Goal: Task Accomplishment & Management: Manage account settings

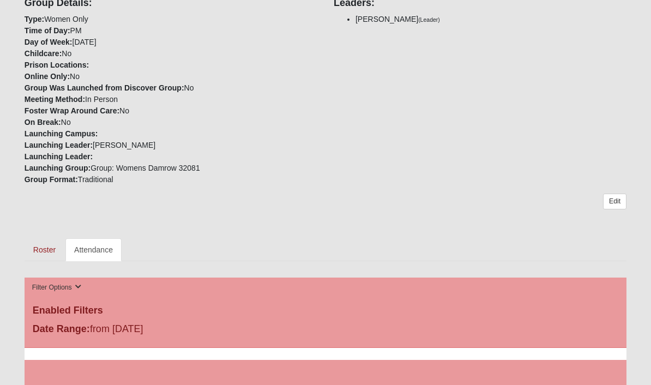
scroll to position [295, 0]
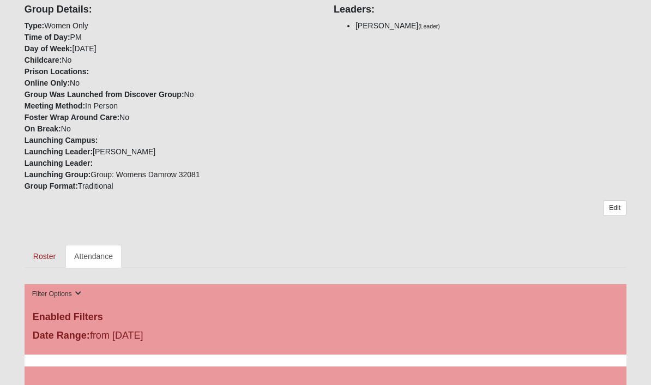
click at [106, 248] on link "Attendance" at bounding box center [93, 256] width 56 height 23
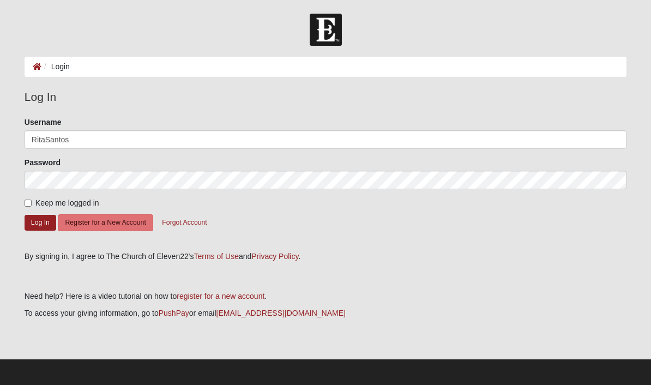
type input "RitaSantos"
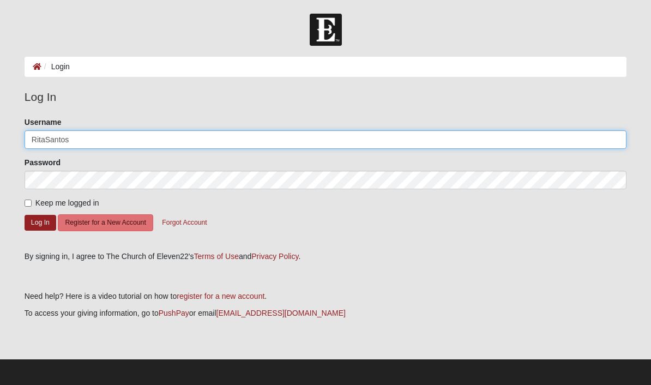
click at [40, 222] on button "Log In" at bounding box center [41, 223] width 32 height 16
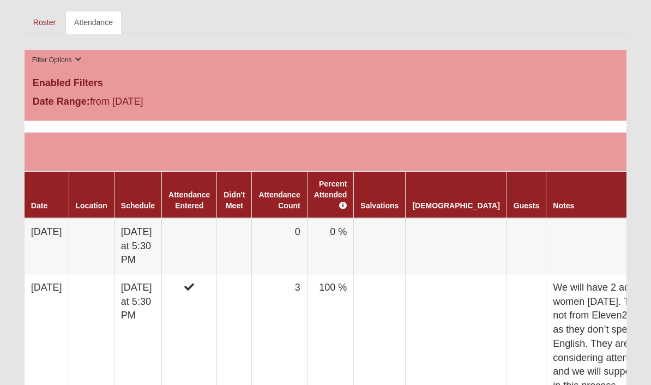
scroll to position [530, 0]
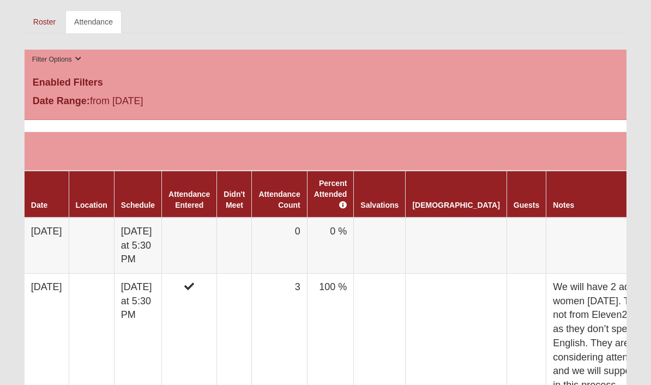
click at [213, 227] on td at bounding box center [189, 246] width 55 height 56
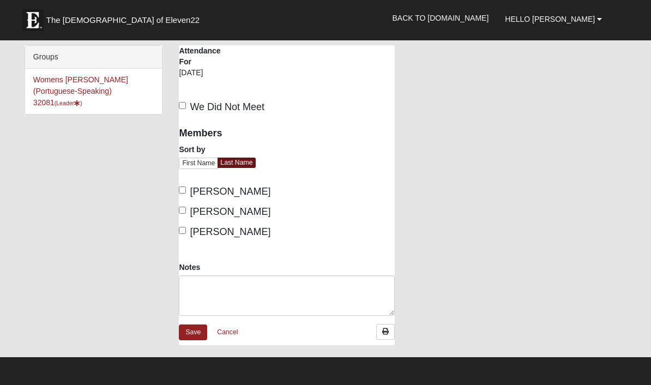
click at [185, 234] on input "[PERSON_NAME]" at bounding box center [182, 230] width 7 height 7
checkbox input "true"
click at [185, 214] on input "Mourao, Sanise" at bounding box center [182, 210] width 7 height 7
checkbox input "true"
click at [181, 194] on input "De Almeida, Ana Paula" at bounding box center [182, 190] width 7 height 7
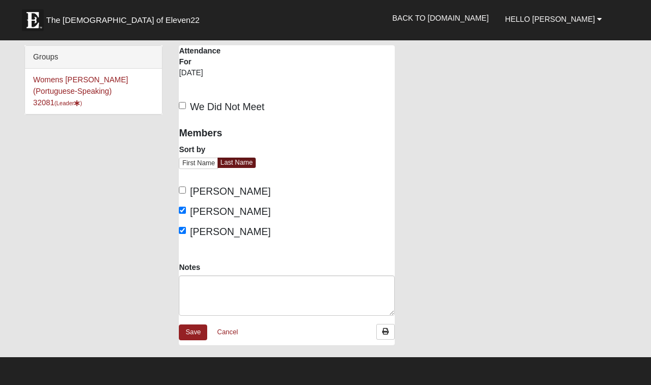
checkbox input "true"
click at [193, 340] on link "Save" at bounding box center [193, 333] width 28 height 16
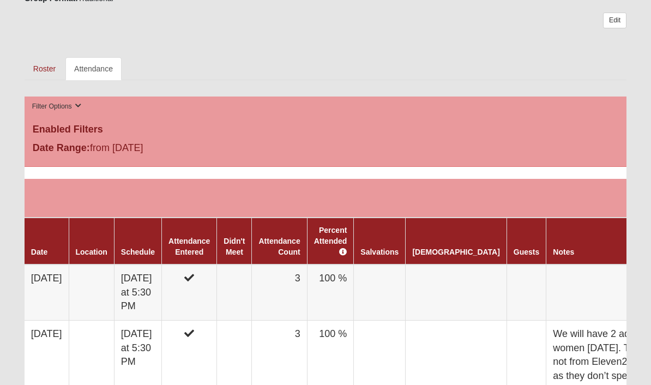
scroll to position [484, 0]
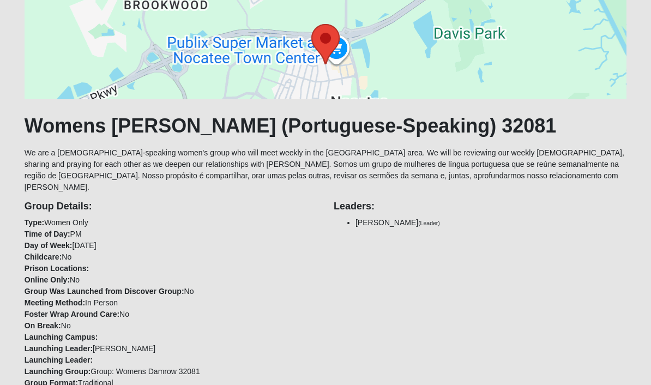
scroll to position [94, 0]
